Goal: Check status: Check status

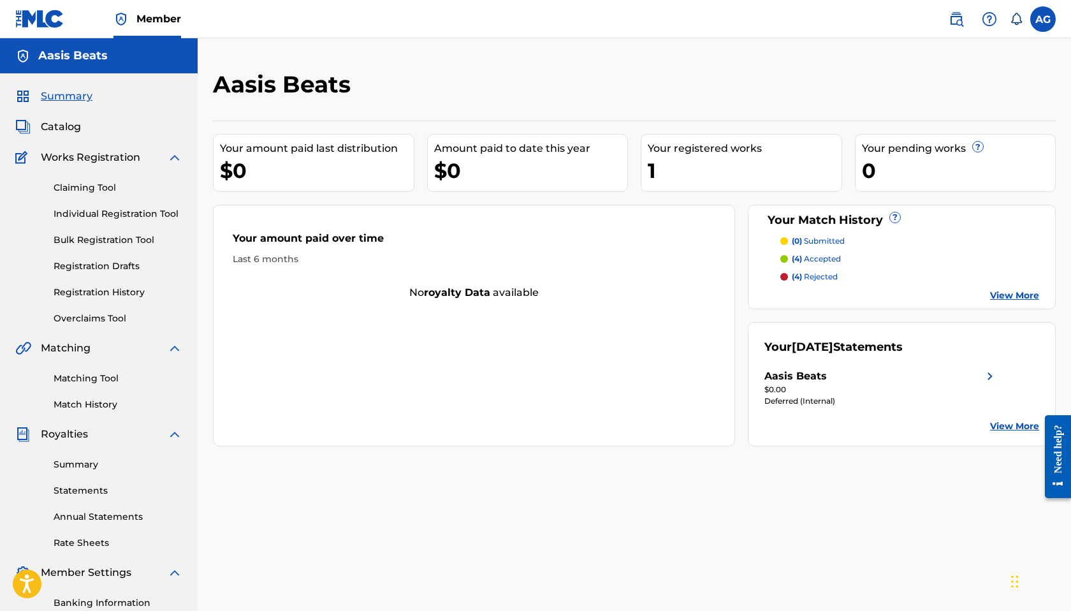
click at [123, 301] on div "Claiming Tool Individual Registration Tool Bulk Registration Tool Registration …" at bounding box center [98, 245] width 167 height 160
click at [133, 298] on link "Registration History" at bounding box center [118, 292] width 129 height 13
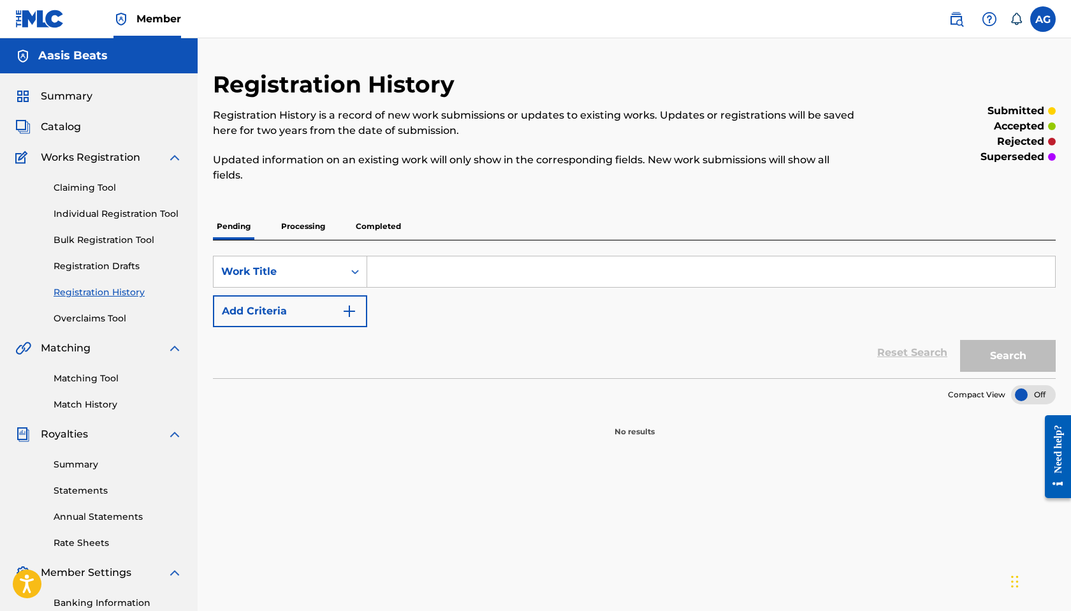
click at [320, 223] on p "Processing" at bounding box center [303, 226] width 52 height 27
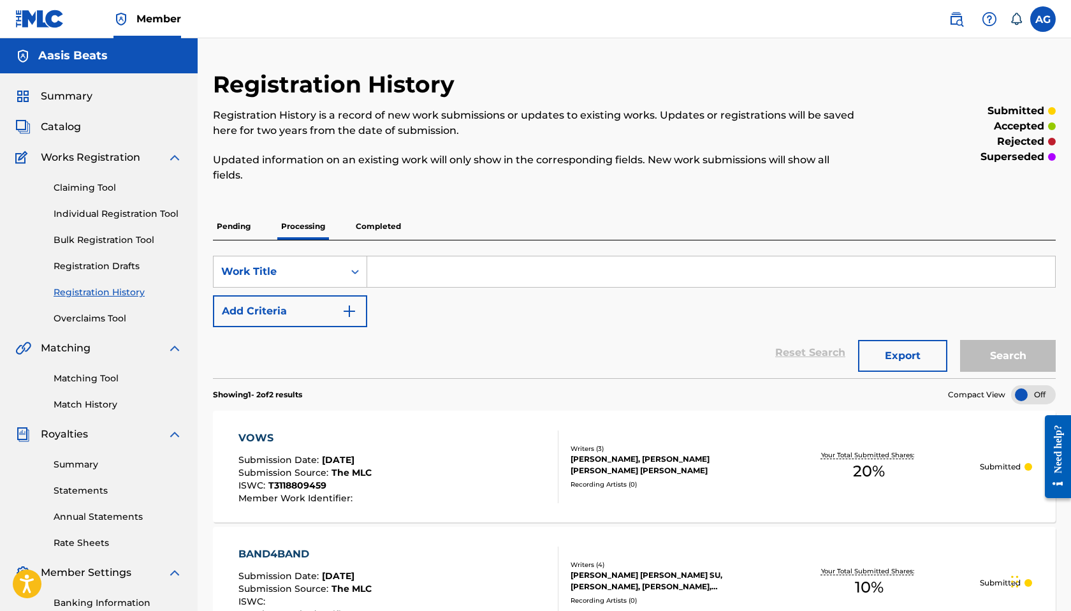
click at [56, 121] on span "Catalog" at bounding box center [61, 126] width 40 height 15
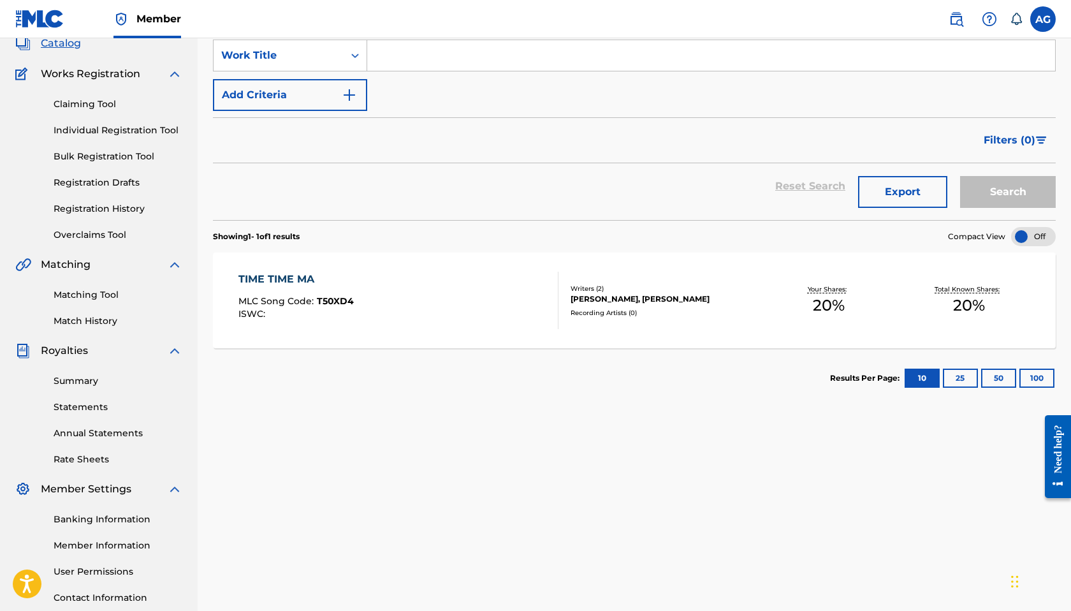
scroll to position [115, 0]
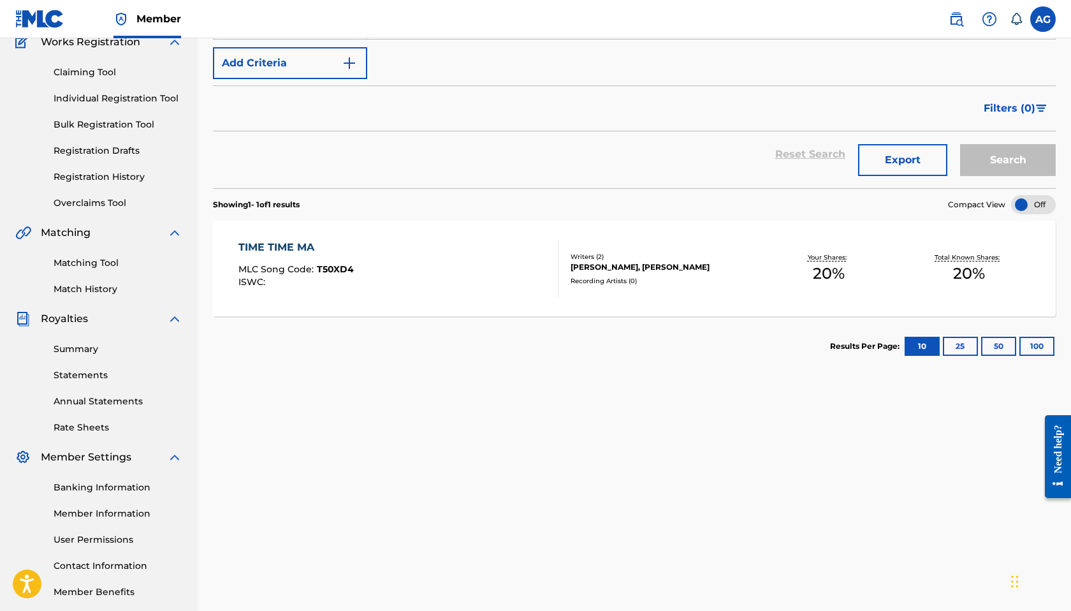
click at [479, 281] on div "TIME TIME MA MLC Song Code : T50XD4 ISWC :" at bounding box center [398, 268] width 320 height 57
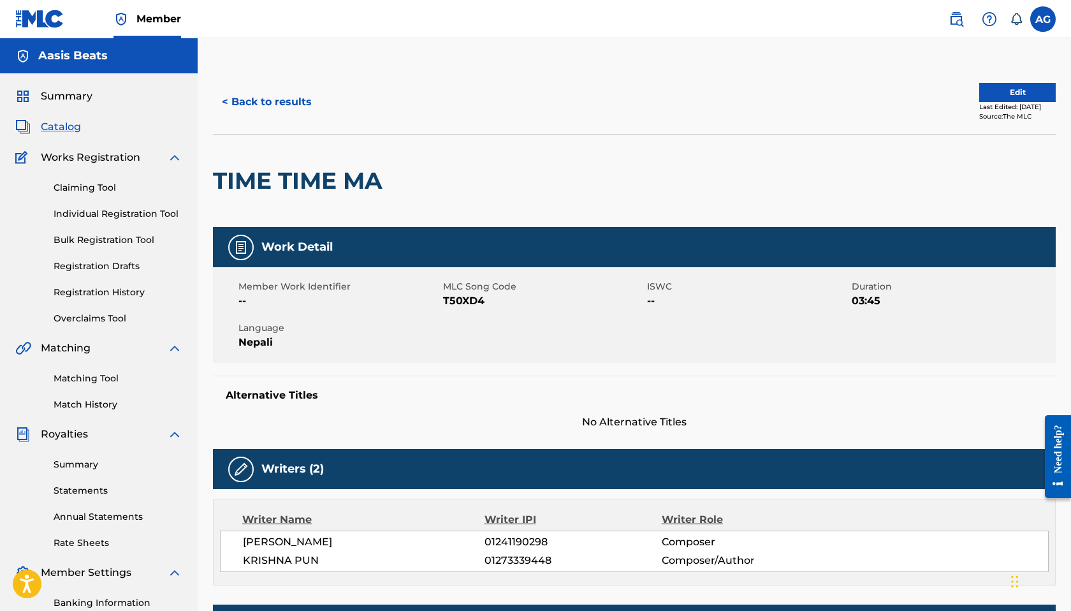
click at [312, 98] on button "< Back to results" at bounding box center [267, 102] width 108 height 32
